Goal: Task Accomplishment & Management: Manage account settings

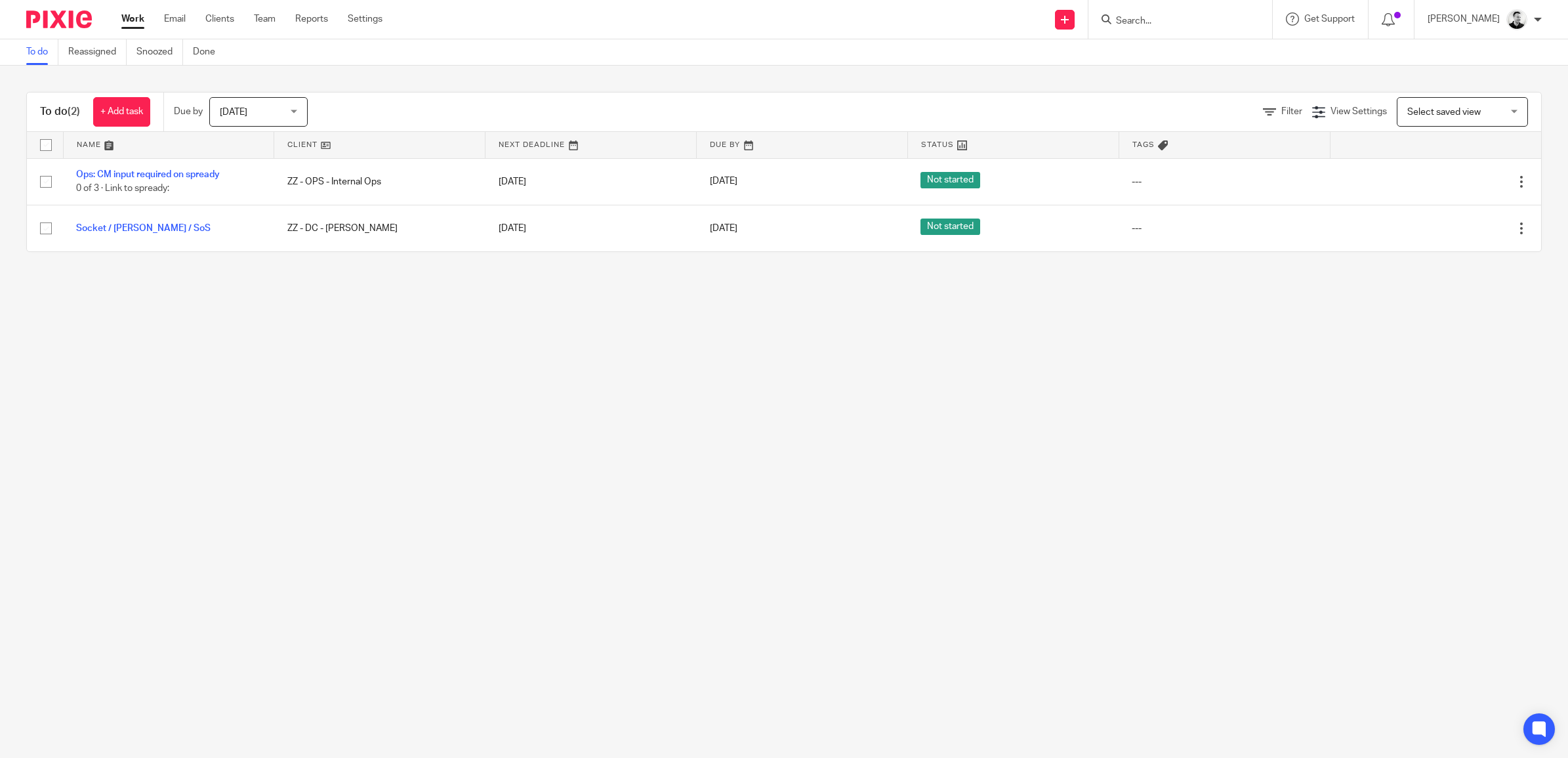
click at [296, 109] on div "[DATE] [DATE]" at bounding box center [258, 112] width 98 height 30
click at [249, 164] on span "[DATE]" at bounding box center [235, 167] width 27 height 9
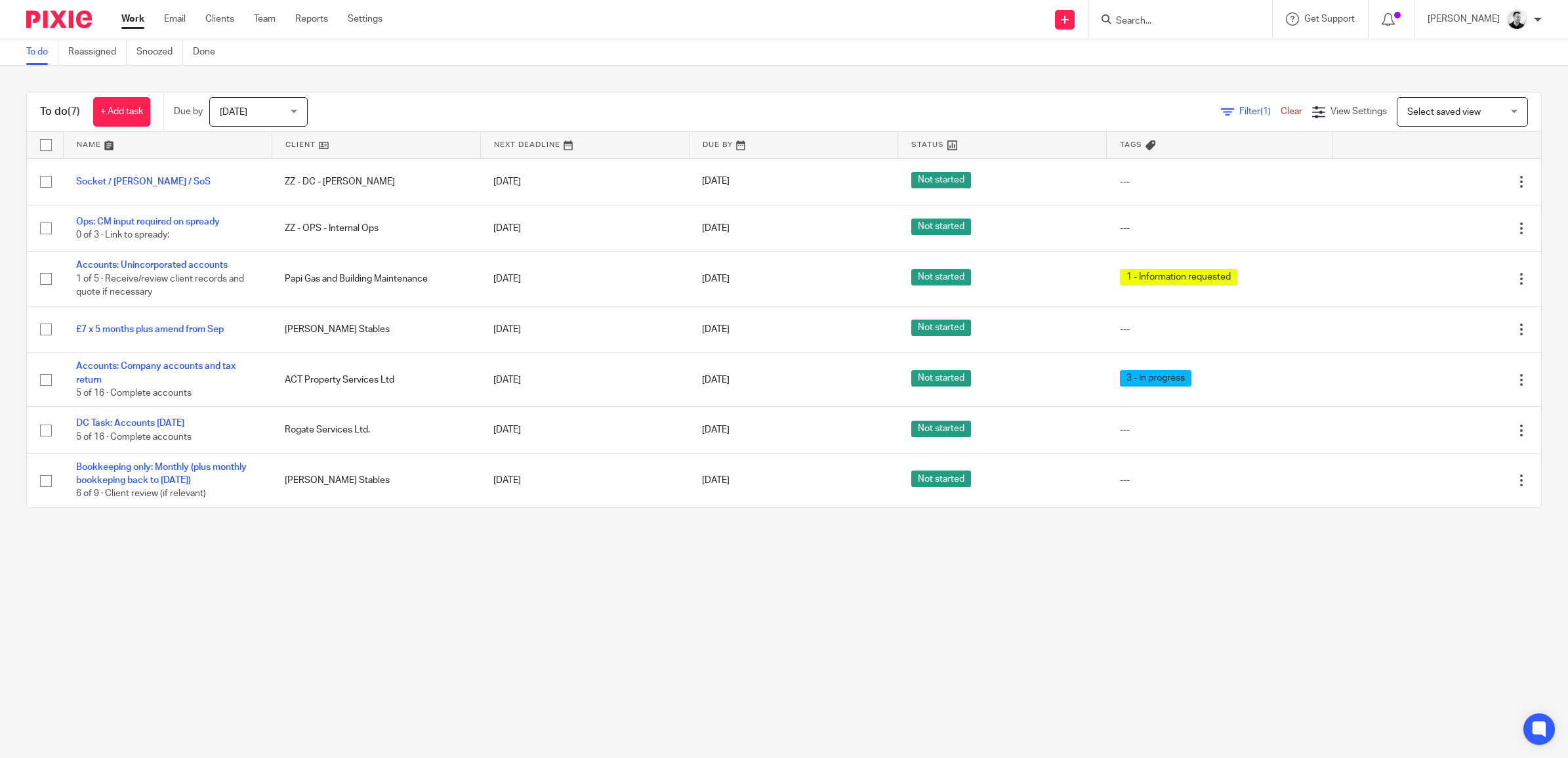
click at [276, 103] on span "[DATE]" at bounding box center [254, 112] width 69 height 27
click at [264, 189] on li "This week" at bounding box center [262, 192] width 97 height 27
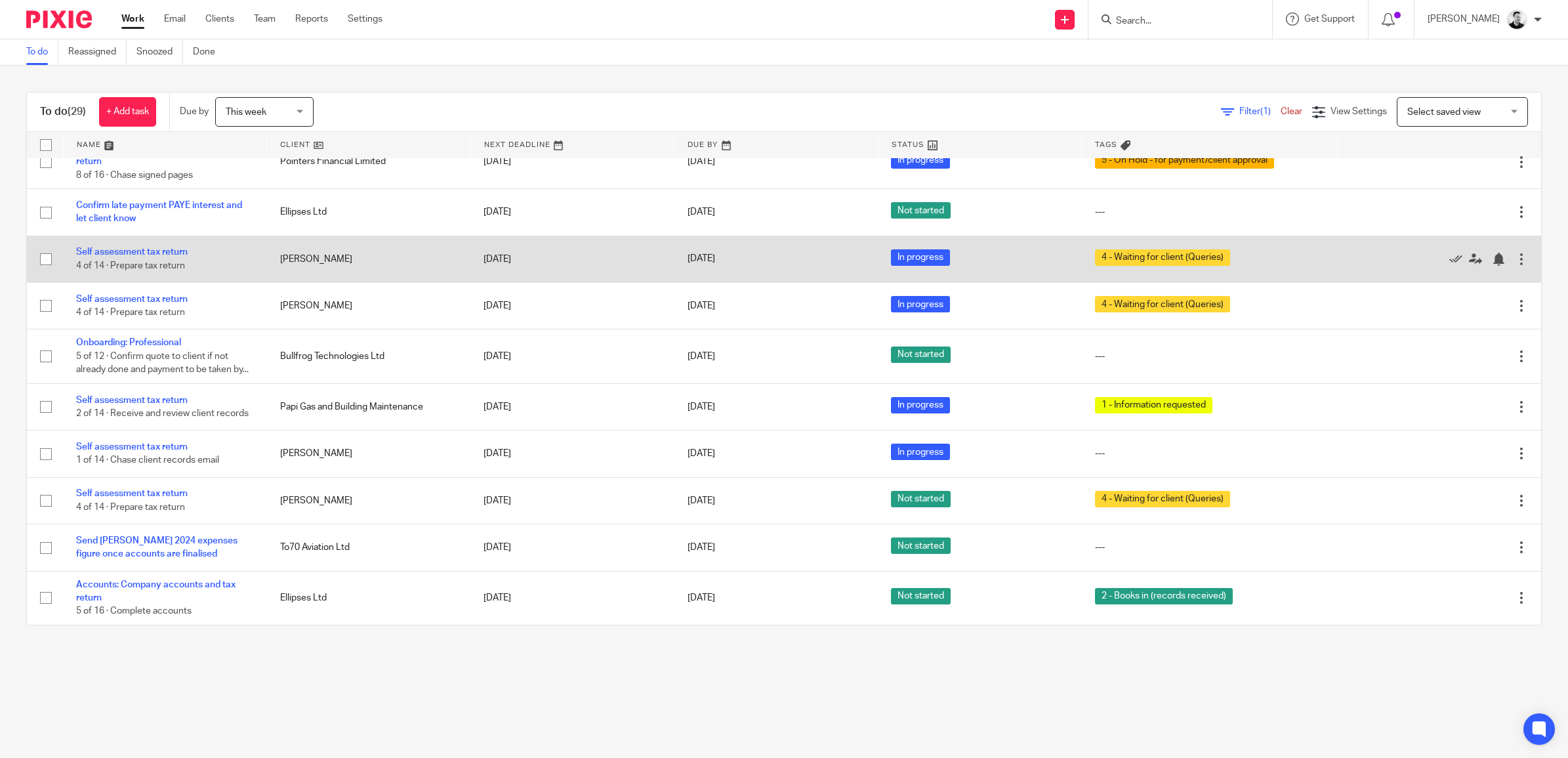
scroll to position [1026, 0]
